Goal: Task Accomplishment & Management: Manage account settings

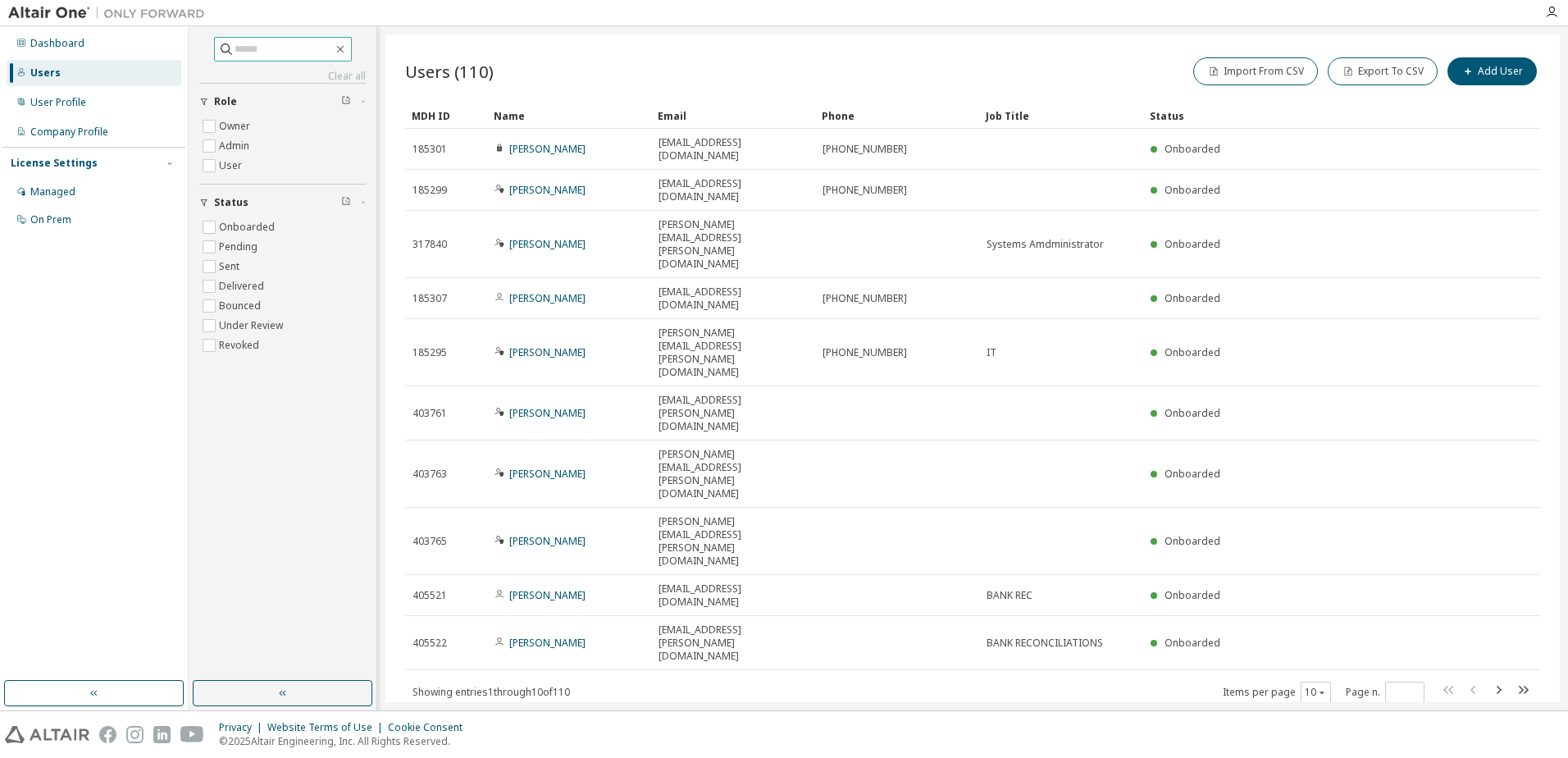
click at [250, 50] on input "text" at bounding box center [283, 49] width 98 height 16
type input "******"
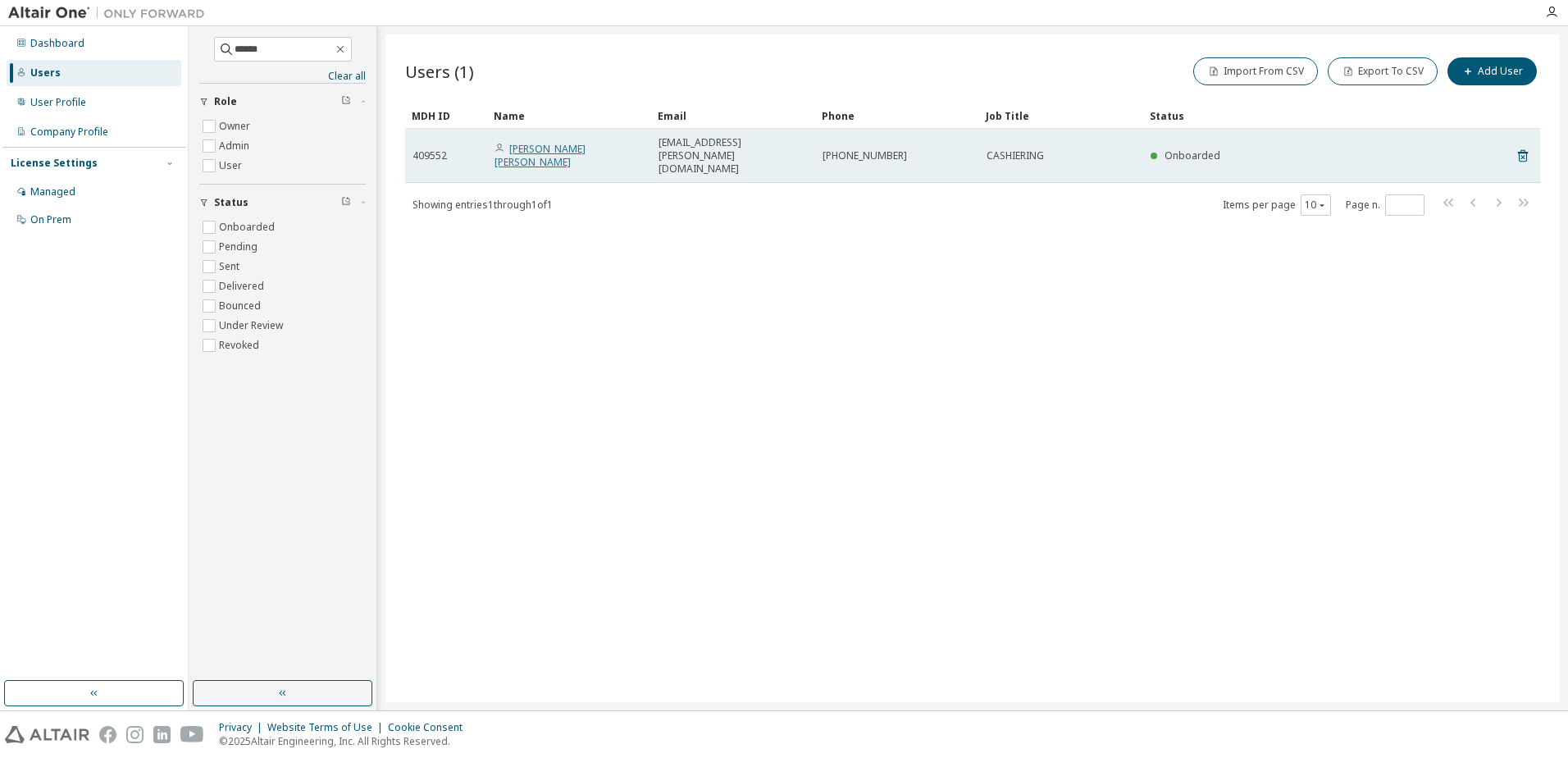
click at [550, 143] on link "[PERSON_NAME] [PERSON_NAME]" at bounding box center [539, 155] width 91 height 27
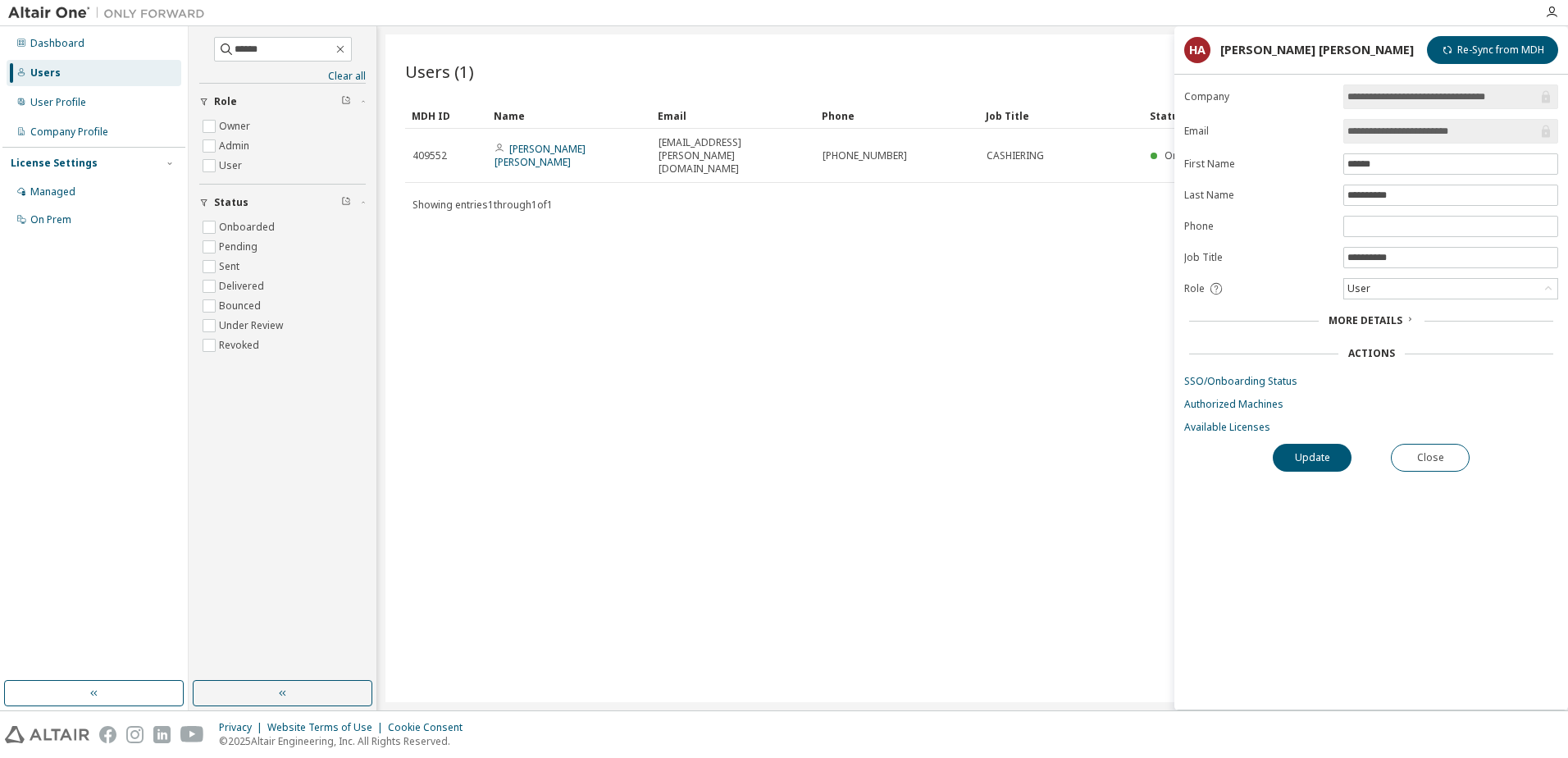
click at [759, 369] on div "Users (1) Import From CSV Export To CSV Add User Clear Load Save Save As Field …" at bounding box center [972, 368] width 1174 height 667
click at [1435, 468] on button "Close" at bounding box center [1430, 457] width 78 height 28
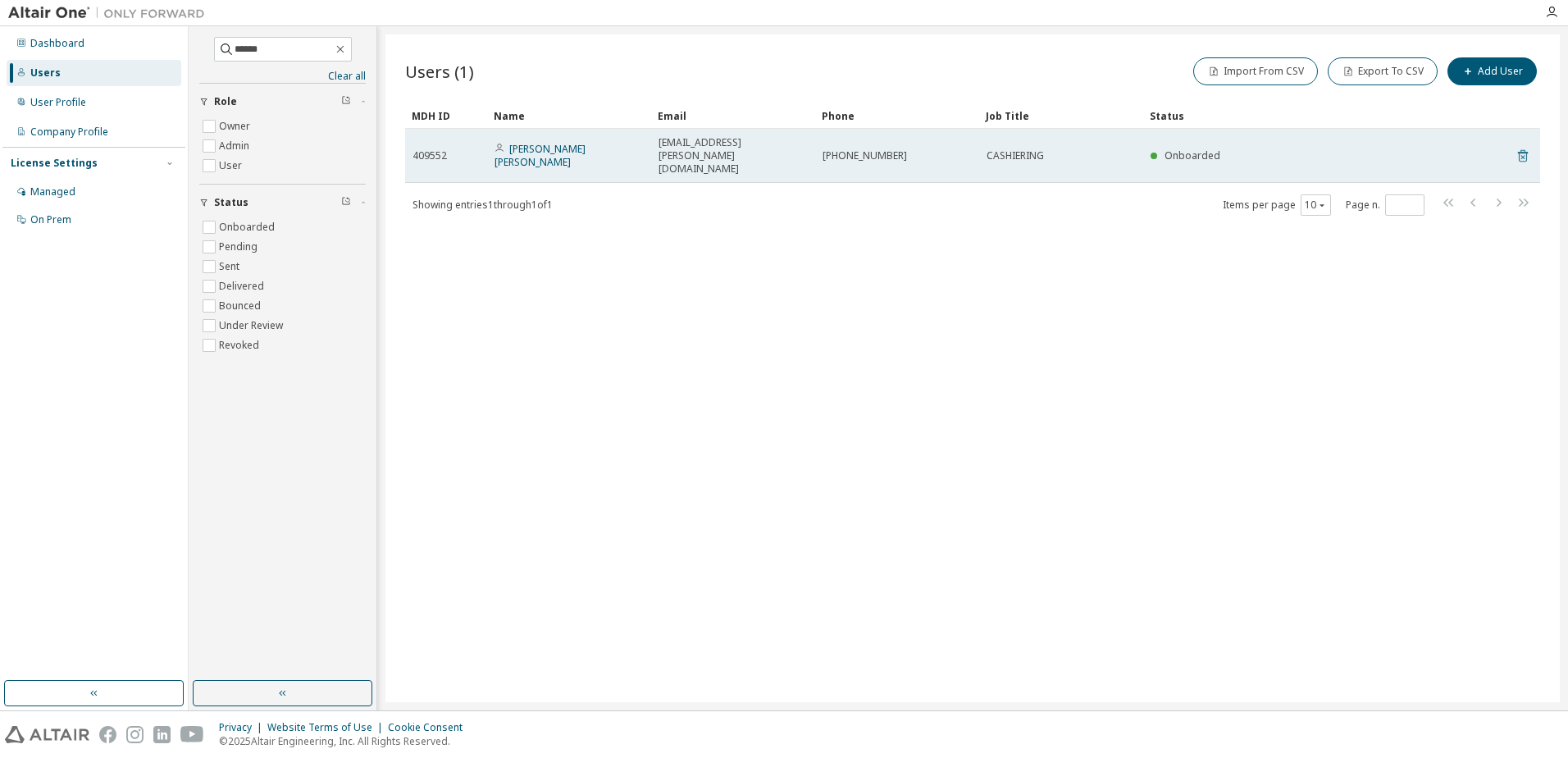
click at [1520, 146] on icon at bounding box center [1522, 156] width 14 height 20
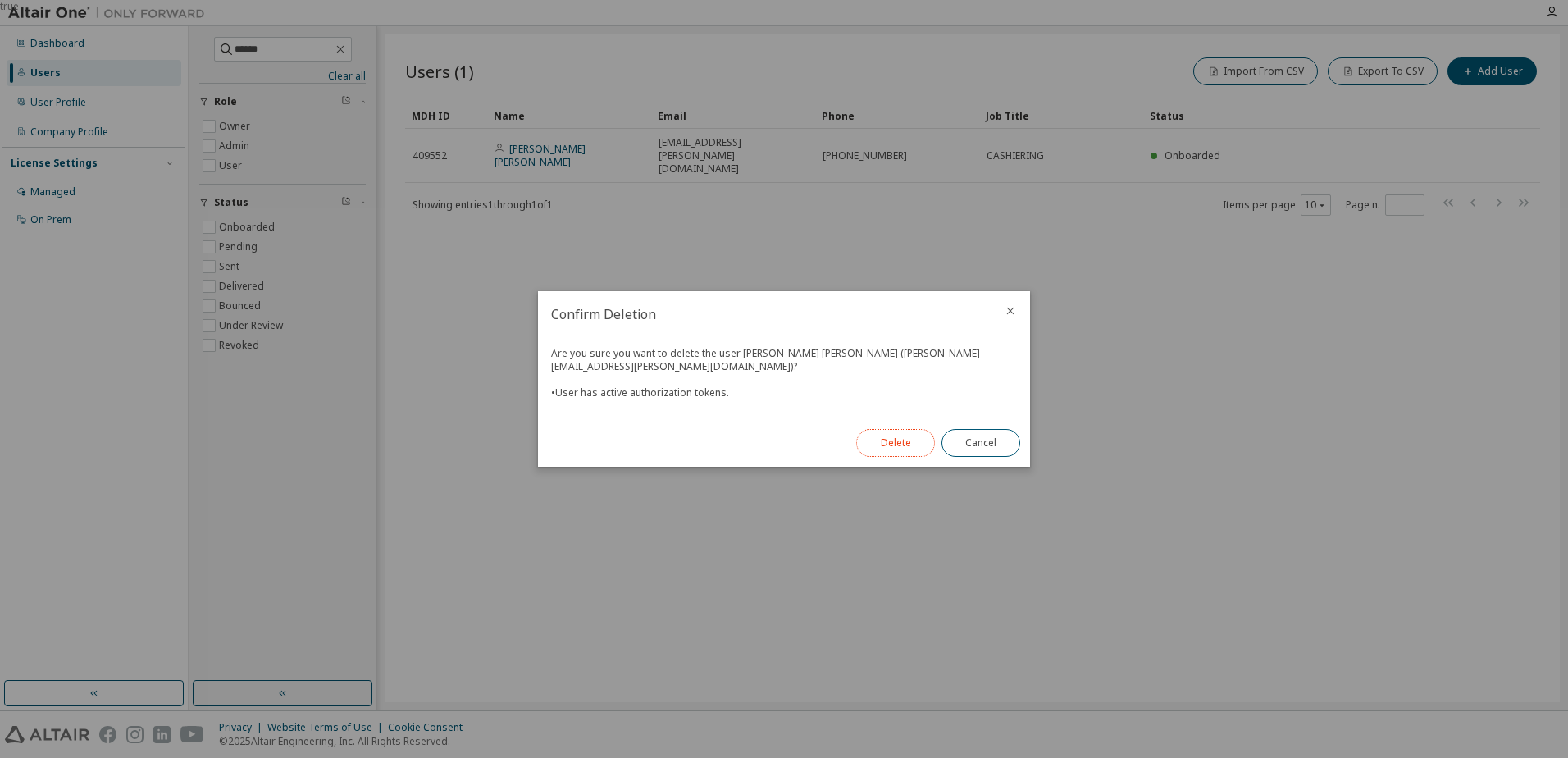
click at [920, 431] on button "Delete" at bounding box center [896, 443] width 78 height 28
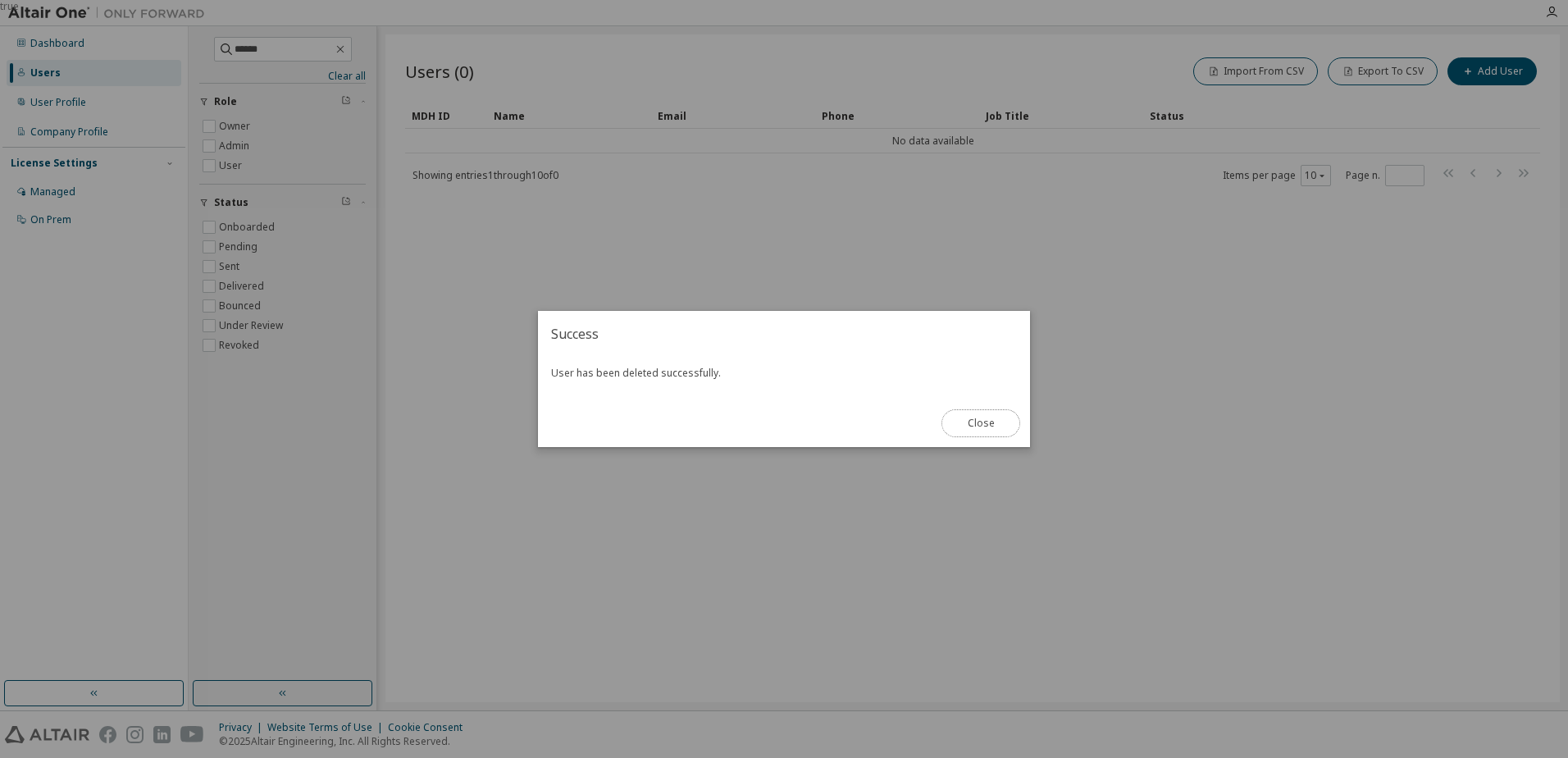
drag, startPoint x: 977, startPoint y: 422, endPoint x: 921, endPoint y: 411, distance: 57.1
click at [977, 422] on button "Close" at bounding box center [981, 422] width 78 height 28
